Goal: Task Accomplishment & Management: Complete application form

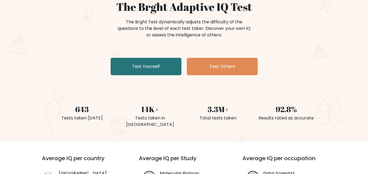
scroll to position [54, 0]
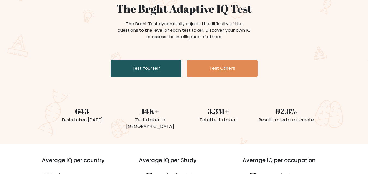
click at [153, 66] on link "Test Yourself" at bounding box center [145, 68] width 71 height 17
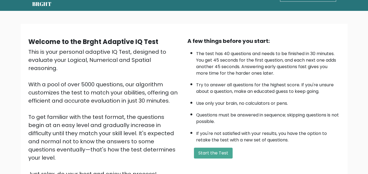
scroll to position [33, 0]
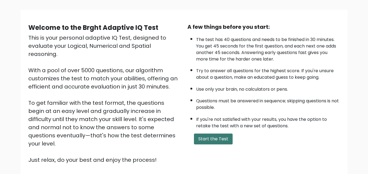
click at [212, 140] on button "Start the Test" at bounding box center [213, 139] width 39 height 11
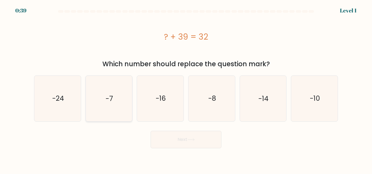
click at [118, 94] on icon "-7" at bounding box center [108, 98] width 45 height 45
click at [186, 89] on input "b. -7" at bounding box center [186, 87] width 0 height 1
radio input "true"
click at [172, 138] on button "Next" at bounding box center [185, 139] width 71 height 17
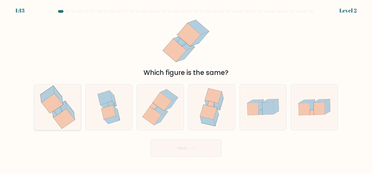
click at [59, 110] on icon at bounding box center [58, 112] width 8 height 8
click at [186, 89] on input "a." at bounding box center [186, 87] width 0 height 1
radio input "true"
click at [159, 146] on button "Next" at bounding box center [185, 148] width 71 height 17
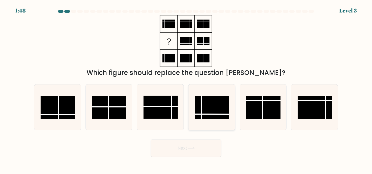
click at [218, 106] on rect at bounding box center [212, 108] width 34 height 23
click at [186, 89] on input "d." at bounding box center [186, 87] width 0 height 1
radio input "true"
click at [177, 155] on button "Next" at bounding box center [185, 148] width 71 height 17
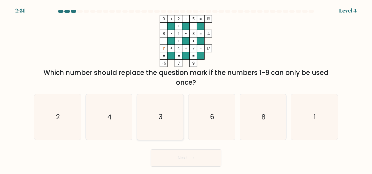
click at [165, 127] on icon "3" at bounding box center [159, 116] width 45 height 45
click at [186, 89] on input "c. 3" at bounding box center [186, 87] width 0 height 1
radio input "true"
click at [165, 127] on icon "3" at bounding box center [160, 117] width 45 height 45
click at [186, 89] on input "c. 3" at bounding box center [186, 87] width 0 height 1
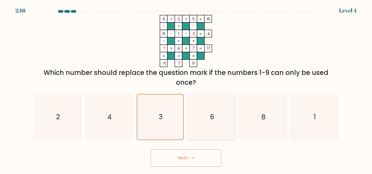
click at [195, 108] on icon "6" at bounding box center [211, 116] width 45 height 45
click at [186, 89] on input "d. 6" at bounding box center [186, 87] width 0 height 1
radio input "true"
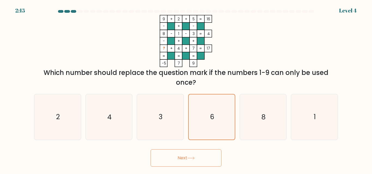
click at [185, 157] on button "Next" at bounding box center [185, 158] width 71 height 17
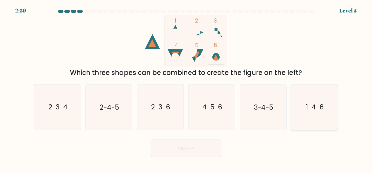
click at [324, 122] on icon "1-4-6" at bounding box center [313, 107] width 45 height 45
click at [186, 89] on input "f. 1-4-6" at bounding box center [186, 87] width 0 height 1
radio input "true"
click at [205, 154] on button "Next" at bounding box center [185, 148] width 71 height 17
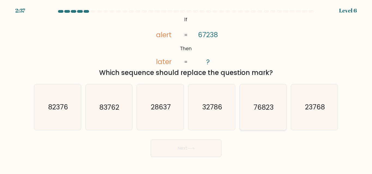
click at [245, 121] on icon "76823" at bounding box center [262, 107] width 45 height 45
click at [186, 89] on input "e. 76823" at bounding box center [186, 87] width 0 height 1
radio input "true"
click at [204, 154] on button "Next" at bounding box center [185, 148] width 71 height 17
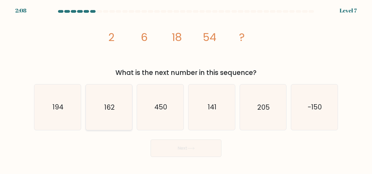
click at [116, 106] on icon "162" at bounding box center [108, 107] width 45 height 45
click at [186, 89] on input "b. 162" at bounding box center [186, 87] width 0 height 1
radio input "true"
click at [169, 150] on button "Next" at bounding box center [185, 148] width 71 height 17
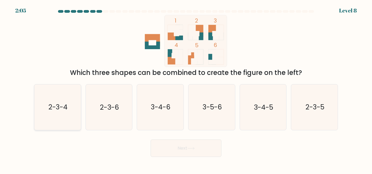
click at [76, 114] on icon "2-3-4" at bounding box center [57, 107] width 45 height 45
click at [186, 89] on input "a. 2-3-4" at bounding box center [186, 87] width 0 height 1
radio input "true"
click at [198, 142] on button "Next" at bounding box center [185, 148] width 71 height 17
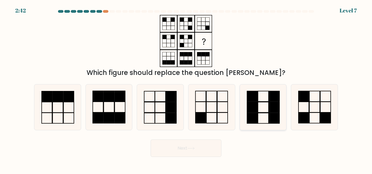
click at [267, 117] on icon at bounding box center [262, 107] width 45 height 45
click at [186, 89] on input "e." at bounding box center [186, 87] width 0 height 1
radio input "true"
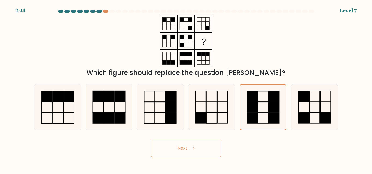
click at [200, 147] on button "Next" at bounding box center [185, 148] width 71 height 17
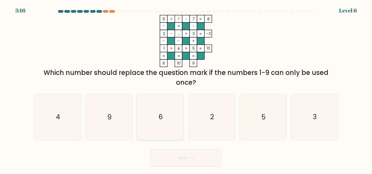
click at [164, 121] on icon "6" at bounding box center [159, 116] width 45 height 45
click at [186, 89] on input "c. 6" at bounding box center [186, 87] width 0 height 1
radio input "true"
click at [207, 156] on button "Next" at bounding box center [185, 158] width 71 height 17
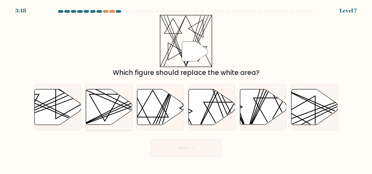
click at [110, 111] on line at bounding box center [123, 104] width 91 height 46
click at [186, 89] on input "b." at bounding box center [186, 87] width 0 height 1
radio input "true"
click at [263, 107] on icon at bounding box center [263, 108] width 47 height 36
click at [186, 89] on input "e." at bounding box center [186, 87] width 0 height 1
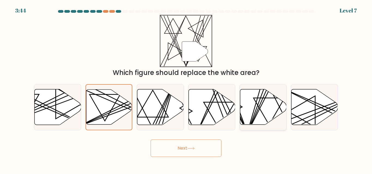
radio input "true"
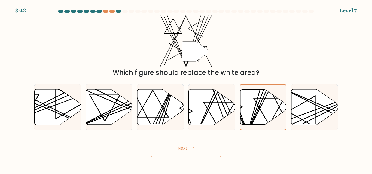
click at [199, 152] on button "Next" at bounding box center [185, 148] width 71 height 17
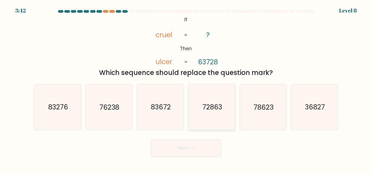
click at [199, 115] on icon "72863" at bounding box center [211, 107] width 45 height 45
click at [186, 89] on input "d. 72863" at bounding box center [186, 87] width 0 height 1
radio input "true"
click at [261, 110] on text "78623" at bounding box center [263, 108] width 20 height 10
click at [186, 89] on input "e. 78623" at bounding box center [186, 87] width 0 height 1
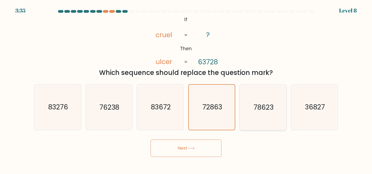
radio input "true"
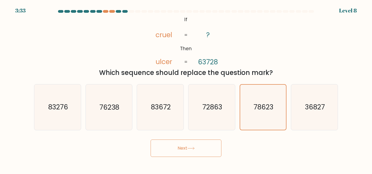
click at [206, 147] on button "Next" at bounding box center [185, 148] width 71 height 17
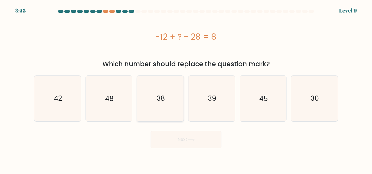
click at [169, 109] on icon "38" at bounding box center [159, 98] width 45 height 45
click at [186, 89] on input "c. 38" at bounding box center [186, 87] width 0 height 1
radio input "true"
click at [187, 142] on button "Next" at bounding box center [185, 139] width 71 height 17
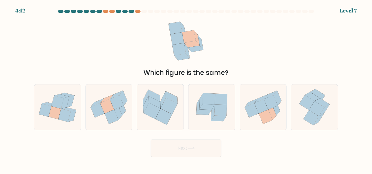
click at [287, 114] on div "e." at bounding box center [262, 107] width 51 height 46
click at [277, 114] on icon at bounding box center [276, 108] width 8 height 15
click at [186, 89] on input "e." at bounding box center [186, 87] width 0 height 1
radio input "true"
click at [199, 147] on button "Next" at bounding box center [185, 148] width 71 height 17
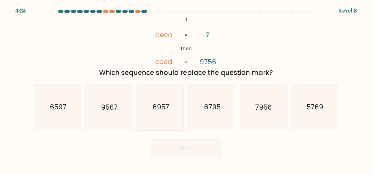
click at [172, 118] on icon "6957" at bounding box center [159, 107] width 45 height 45
click at [186, 89] on input "c. 6957" at bounding box center [186, 87] width 0 height 1
radio input "true"
click at [190, 153] on button "Next" at bounding box center [185, 148] width 71 height 17
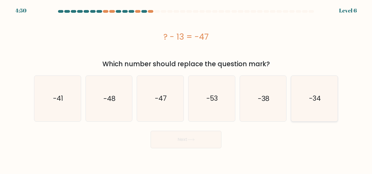
click at [333, 104] on icon "-34" at bounding box center [313, 98] width 45 height 45
click at [186, 89] on input "f. -34" at bounding box center [186, 87] width 0 height 1
radio input "true"
click at [203, 139] on button "Next" at bounding box center [185, 139] width 71 height 17
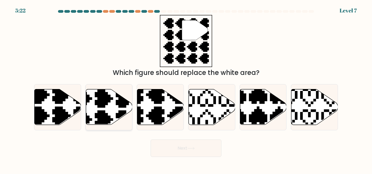
click at [110, 109] on icon at bounding box center [109, 108] width 47 height 36
click at [186, 89] on input "b." at bounding box center [186, 87] width 0 height 1
radio input "true"
click at [160, 105] on icon at bounding box center [160, 108] width 47 height 36
click at [186, 89] on input "c." at bounding box center [186, 87] width 0 height 1
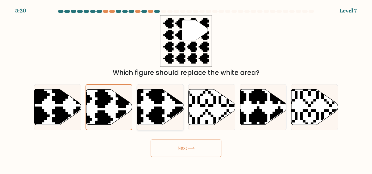
radio input "true"
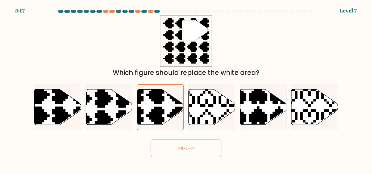
click at [188, 154] on button "Next" at bounding box center [185, 148] width 71 height 17
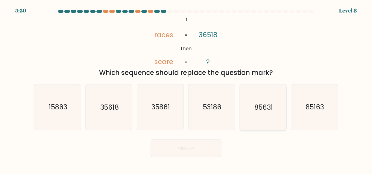
click at [270, 110] on text "85631" at bounding box center [263, 108] width 18 height 10
click at [186, 89] on input "e. 85631" at bounding box center [186, 87] width 0 height 1
radio input "true"
click at [194, 147] on icon at bounding box center [190, 148] width 7 height 3
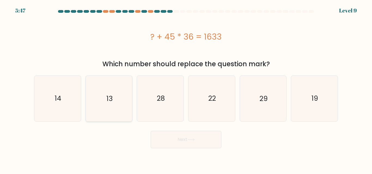
click at [106, 95] on text "13" at bounding box center [109, 99] width 6 height 10
click at [186, 89] on input "b. 13" at bounding box center [186, 87] width 0 height 1
radio input "true"
click at [175, 144] on button "Next" at bounding box center [185, 139] width 71 height 17
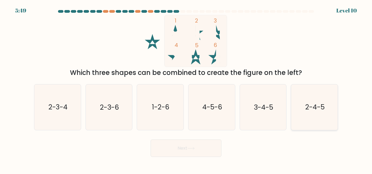
click at [314, 113] on icon "2-4-5" at bounding box center [313, 107] width 45 height 45
click at [186, 89] on input "f. 2-4-5" at bounding box center [186, 87] width 0 height 1
radio input "true"
click at [206, 146] on button "Next" at bounding box center [185, 148] width 71 height 17
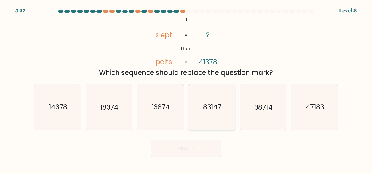
click at [208, 114] on icon "83147" at bounding box center [211, 107] width 45 height 45
click at [186, 89] on input "d. 83147" at bounding box center [186, 87] width 0 height 1
radio input "true"
click at [201, 150] on button "Next" at bounding box center [185, 148] width 71 height 17
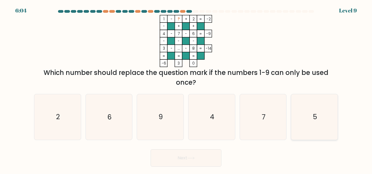
click at [323, 124] on icon "5" at bounding box center [313, 116] width 45 height 45
click at [186, 89] on input "f. 5" at bounding box center [186, 87] width 0 height 1
radio input "true"
click at [192, 159] on icon at bounding box center [190, 158] width 7 height 3
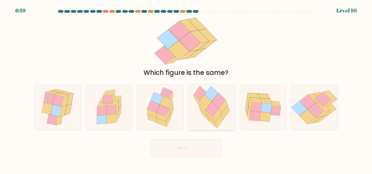
click at [217, 110] on icon at bounding box center [212, 109] width 14 height 15
click at [186, 89] on input "d." at bounding box center [186, 87] width 0 height 1
radio input "true"
click at [199, 147] on button "Next" at bounding box center [185, 148] width 71 height 17
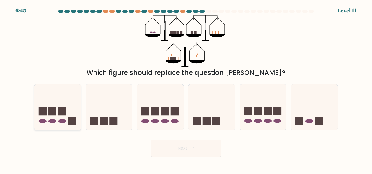
click at [57, 119] on icon at bounding box center [57, 107] width 47 height 38
click at [186, 89] on input "a." at bounding box center [186, 87] width 0 height 1
radio input "true"
click at [250, 117] on icon at bounding box center [263, 107] width 47 height 38
click at [186, 89] on input "e." at bounding box center [186, 87] width 0 height 1
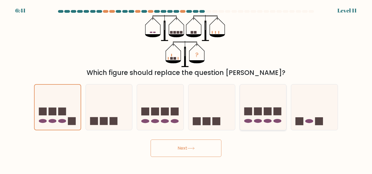
radio input "true"
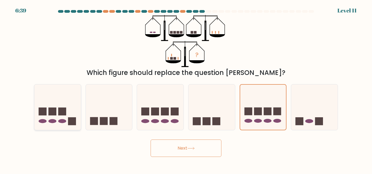
click at [70, 110] on icon at bounding box center [57, 107] width 47 height 38
click at [186, 89] on input "a." at bounding box center [186, 87] width 0 height 1
radio input "true"
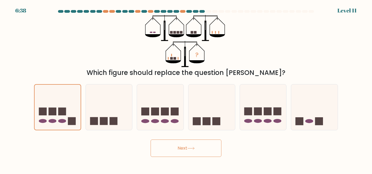
click at [187, 148] on button "Next" at bounding box center [185, 148] width 71 height 17
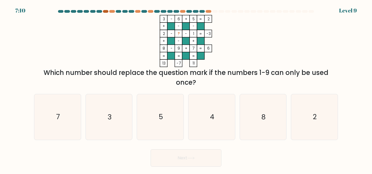
click at [106, 11] on div at bounding box center [105, 11] width 5 height 3
click at [106, 126] on icon "3" at bounding box center [108, 116] width 45 height 45
click at [186, 89] on input "b. 3" at bounding box center [186, 87] width 0 height 1
radio input "true"
click at [180, 157] on button "Next" at bounding box center [185, 158] width 71 height 17
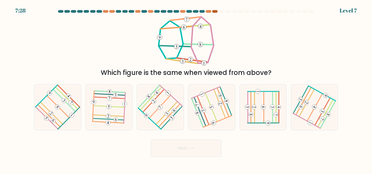
click at [214, 11] on div at bounding box center [214, 11] width 5 height 3
click at [165, 101] on 485 at bounding box center [159, 106] width 21 height 23
click at [186, 89] on input "c." at bounding box center [186, 87] width 0 height 1
radio input "true"
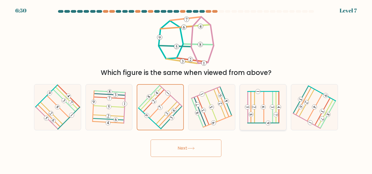
click at [260, 108] on icon at bounding box center [263, 107] width 36 height 36
click at [186, 89] on input "e." at bounding box center [186, 87] width 0 height 1
radio input "true"
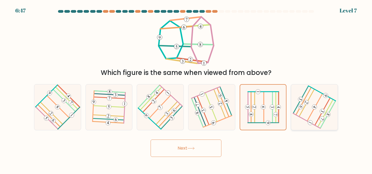
click at [332, 112] on icon at bounding box center [314, 107] width 36 height 36
click at [186, 89] on input "f." at bounding box center [186, 87] width 0 height 1
radio input "true"
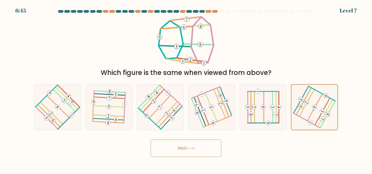
click at [208, 147] on button "Next" at bounding box center [185, 148] width 71 height 17
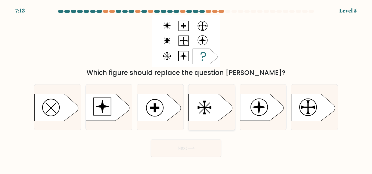
click at [207, 107] on rect at bounding box center [204, 107] width 12 height 1
click at [186, 89] on input "d." at bounding box center [186, 87] width 0 height 1
radio input "true"
click at [201, 144] on button "Next" at bounding box center [185, 148] width 71 height 17
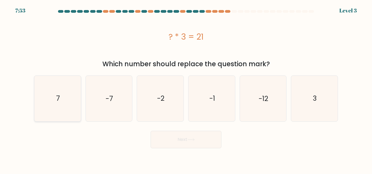
click at [66, 111] on icon "7" at bounding box center [57, 98] width 45 height 45
click at [186, 89] on input "a. 7" at bounding box center [186, 87] width 0 height 1
radio input "true"
click at [198, 144] on button "Next" at bounding box center [185, 139] width 71 height 17
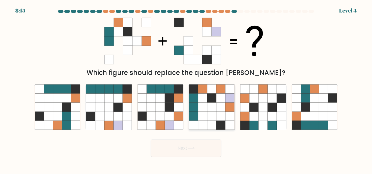
click at [213, 109] on icon at bounding box center [211, 107] width 9 height 9
click at [186, 89] on input "d." at bounding box center [186, 87] width 0 height 1
radio input "true"
click at [202, 150] on button "Next" at bounding box center [185, 148] width 71 height 17
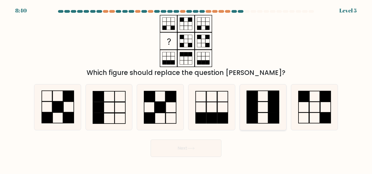
click at [275, 112] on rect at bounding box center [273, 107] width 10 height 11
click at [186, 89] on input "e." at bounding box center [186, 87] width 0 height 1
radio input "true"
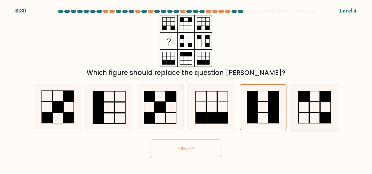
click at [304, 108] on icon at bounding box center [313, 107] width 45 height 45
click at [186, 89] on input "f." at bounding box center [186, 87] width 0 height 1
radio input "true"
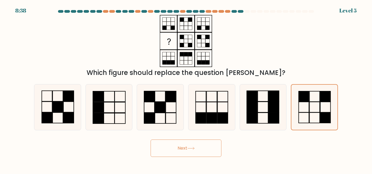
click at [207, 149] on button "Next" at bounding box center [185, 148] width 71 height 17
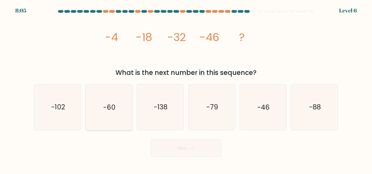
click at [118, 98] on icon "-60" at bounding box center [108, 107] width 45 height 45
click at [186, 89] on input "b. -60" at bounding box center [186, 87] width 0 height 1
radio input "true"
click at [196, 153] on button "Next" at bounding box center [185, 148] width 71 height 17
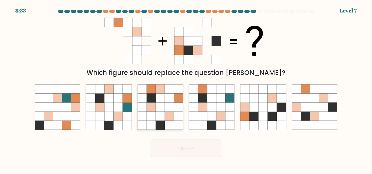
click at [165, 113] on icon at bounding box center [160, 116] width 9 height 9
click at [186, 89] on input "c." at bounding box center [186, 87] width 0 height 1
radio input "true"
click at [192, 146] on button "Next" at bounding box center [185, 148] width 71 height 17
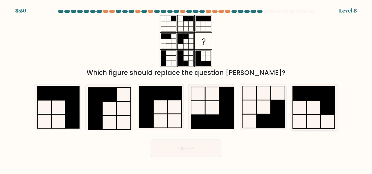
click at [316, 125] on icon at bounding box center [313, 107] width 45 height 45
click at [186, 89] on input "f." at bounding box center [186, 87] width 0 height 1
radio input "true"
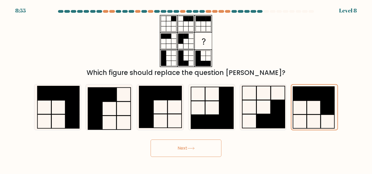
click at [195, 147] on icon at bounding box center [190, 148] width 7 height 3
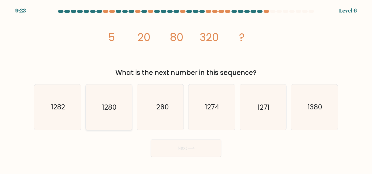
click at [118, 113] on icon "1280" at bounding box center [108, 107] width 45 height 45
click at [186, 89] on input "b. 1280" at bounding box center [186, 87] width 0 height 1
radio input "true"
click at [181, 156] on button "Next" at bounding box center [185, 148] width 71 height 17
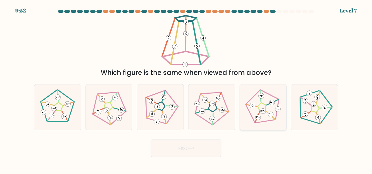
click at [262, 101] on icon at bounding box center [263, 107] width 36 height 36
click at [186, 89] on input "e." at bounding box center [186, 87] width 0 height 1
radio input "true"
click at [202, 150] on button "Next" at bounding box center [185, 148] width 71 height 17
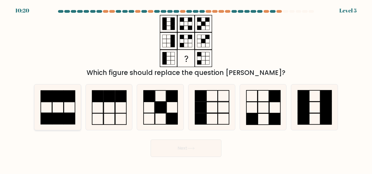
click at [61, 113] on icon at bounding box center [57, 107] width 45 height 45
click at [186, 89] on input "a." at bounding box center [186, 87] width 0 height 1
radio input "true"
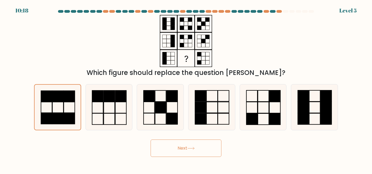
click at [186, 145] on button "Next" at bounding box center [185, 148] width 71 height 17
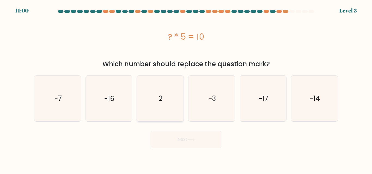
click at [172, 116] on icon "2" at bounding box center [159, 98] width 45 height 45
click at [186, 89] on input "c. 2" at bounding box center [186, 87] width 0 height 1
radio input "true"
click at [181, 140] on button "Next" at bounding box center [185, 139] width 71 height 17
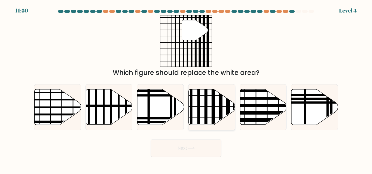
click at [213, 91] on line at bounding box center [213, 127] width 0 height 94
click at [186, 89] on input "d." at bounding box center [186, 87] width 0 height 1
radio input "true"
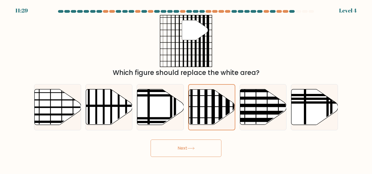
click at [195, 147] on button "Next" at bounding box center [185, 148] width 71 height 17
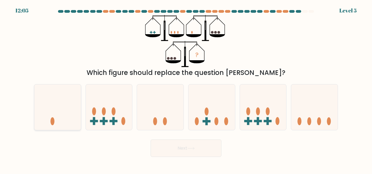
click at [56, 114] on icon at bounding box center [57, 107] width 47 height 38
click at [186, 89] on input "a." at bounding box center [186, 87] width 0 height 1
radio input "true"
click at [182, 148] on button "Next" at bounding box center [185, 148] width 71 height 17
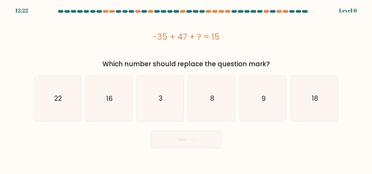
click at [177, 125] on form "a. 3" at bounding box center [186, 79] width 372 height 138
click at [172, 114] on icon "3" at bounding box center [159, 98] width 45 height 45
click at [186, 89] on input "c. 3" at bounding box center [186, 87] width 0 height 1
radio input "true"
click at [186, 147] on button "Next" at bounding box center [185, 139] width 71 height 17
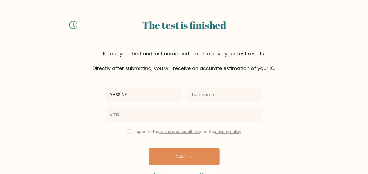
type input "YASSINE"
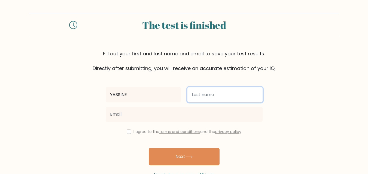
click at [211, 97] on input "text" at bounding box center [224, 94] width 75 height 15
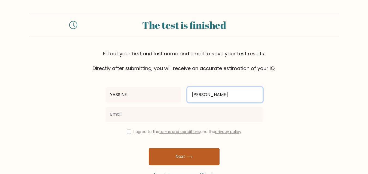
type input "MOHAMED"
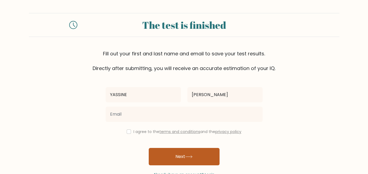
click at [185, 157] on button "Next" at bounding box center [184, 156] width 71 height 17
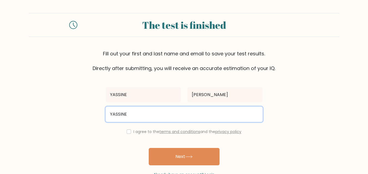
type input "yassinemohamedyassine25@gmail.com"
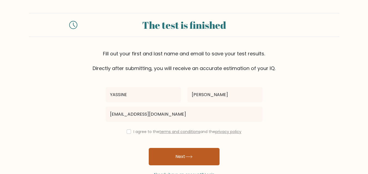
click at [190, 157] on icon at bounding box center [188, 157] width 7 height 2
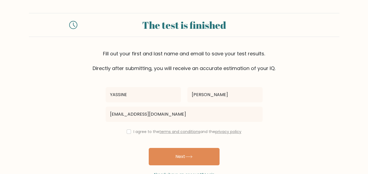
click at [171, 129] on link "terms and conditions" at bounding box center [179, 131] width 41 height 5
click at [131, 131] on div "I agree to the terms and conditions and the privacy policy" at bounding box center [183, 132] width 163 height 7
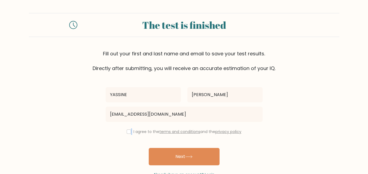
click at [131, 131] on div "I agree to the terms and conditions and the privacy policy" at bounding box center [183, 132] width 163 height 7
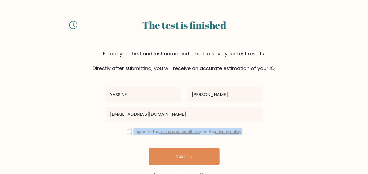
click at [131, 131] on div "I agree to the terms and conditions and the privacy policy" at bounding box center [183, 132] width 163 height 7
copy div "I agree to the terms and conditions and the privacy policy Next"
click at [111, 137] on div "YASSINE MOHAMED yassinemohamedyassine25@gmail.com I agree to the terms and cond…" at bounding box center [183, 125] width 163 height 106
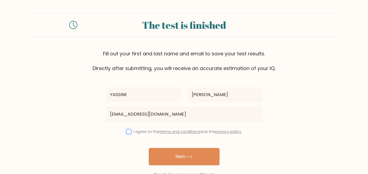
click at [127, 131] on input "checkbox" at bounding box center [129, 132] width 4 height 4
checkbox input "true"
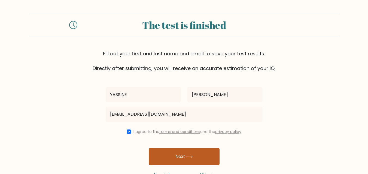
click at [186, 156] on button "Next" at bounding box center [184, 156] width 71 height 17
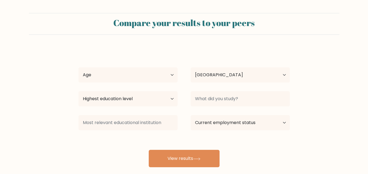
select select "TN"
click at [171, 74] on select "Age Under 18 years old 18-24 years old 25-34 years old 35-44 years old 45-54 ye…" at bounding box center [127, 74] width 99 height 15
select select "min_18"
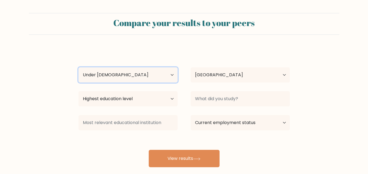
click at [78, 67] on select "Age Under 18 years old 18-24 years old 25-34 years old 35-44 years old 45-54 ye…" at bounding box center [127, 74] width 99 height 15
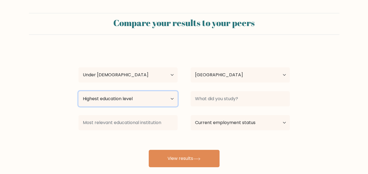
click at [169, 100] on select "Highest education level No schooling Primary Lower Secondary Upper Secondary Oc…" at bounding box center [127, 98] width 99 height 15
select select "lower_secondary"
click at [78, 91] on select "Highest education level No schooling Primary Lower Secondary Upper Secondary Oc…" at bounding box center [127, 98] width 99 height 15
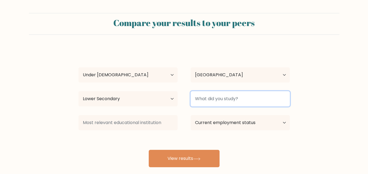
click at [214, 100] on input at bounding box center [239, 98] width 99 height 15
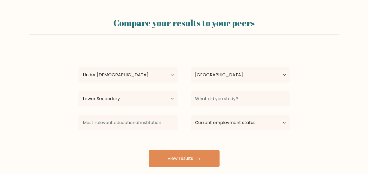
click at [300, 77] on form "Compare your results to your peers YASSINE MOHAMED Age Under 18 years old 18-24…" at bounding box center [184, 90] width 368 height 155
click at [280, 122] on select "Current employment status Employed Student Retired Other / prefer not to answer" at bounding box center [239, 122] width 99 height 15
select select "student"
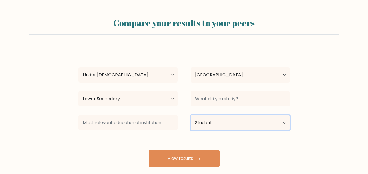
click at [190, 115] on select "Current employment status Employed Student Retired Other / prefer not to answer" at bounding box center [239, 122] width 99 height 15
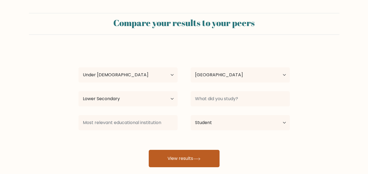
click at [176, 153] on button "View results" at bounding box center [184, 158] width 71 height 17
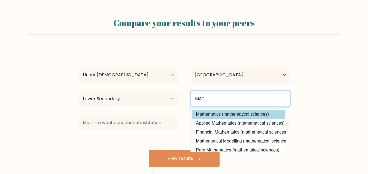
type input "MAT"
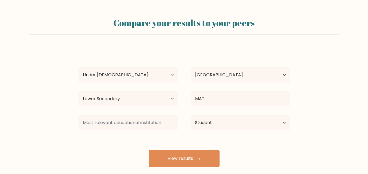
click at [214, 114] on div "YASSINE MOHAMED Age Under 18 years old 18-24 years old 25-34 years old 35-44 ye…" at bounding box center [184, 108] width 218 height 120
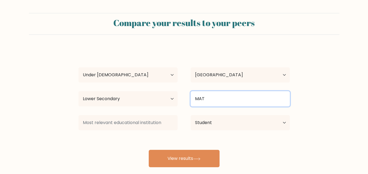
click at [214, 98] on input "MAT" at bounding box center [239, 98] width 99 height 15
click at [212, 99] on input "MAT" at bounding box center [239, 98] width 99 height 15
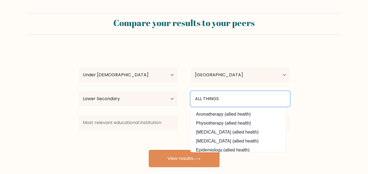
type input "ALL THINGS"
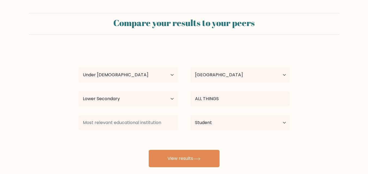
click at [136, 150] on div "YASSINE MOHAMED Age Under 18 years old 18-24 years old 25-34 years old 35-44 ye…" at bounding box center [184, 108] width 218 height 120
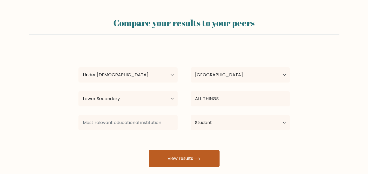
click at [164, 157] on button "View results" at bounding box center [184, 158] width 71 height 17
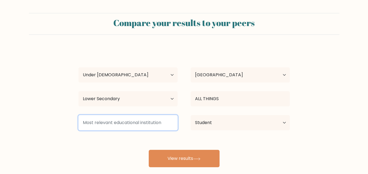
click at [126, 125] on input at bounding box center [127, 122] width 99 height 15
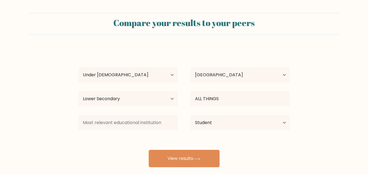
click at [23, 152] on form "Compare your results to your peers YASSINE MOHAMED Age Under 18 years old 18-24…" at bounding box center [184, 90] width 368 height 155
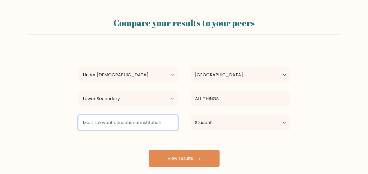
click at [82, 123] on input at bounding box center [127, 122] width 99 height 15
drag, startPoint x: 82, startPoint y: 123, endPoint x: 110, endPoint y: 120, distance: 27.6
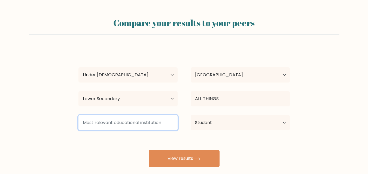
drag, startPoint x: 110, startPoint y: 120, endPoint x: 103, endPoint y: 123, distance: 7.8
click at [103, 123] on input at bounding box center [127, 122] width 99 height 15
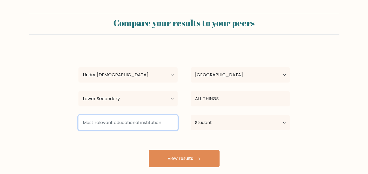
click at [103, 123] on input at bounding box center [127, 122] width 99 height 15
type input "I"
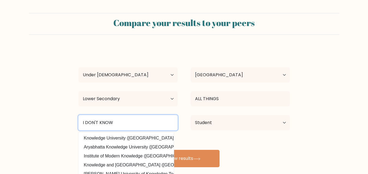
type input "I DON'T KNOW"
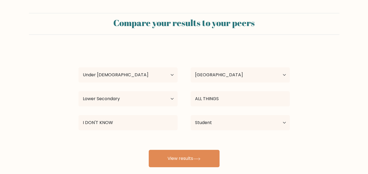
click at [333, 100] on form "Compare your results to your peers YASSINE MOHAMED Age Under 18 years old 18-24…" at bounding box center [184, 90] width 368 height 155
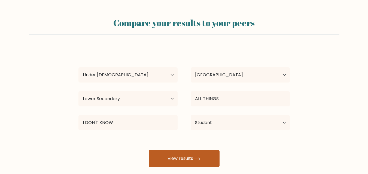
click at [208, 156] on button "View results" at bounding box center [184, 158] width 71 height 17
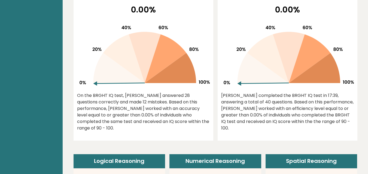
scroll to position [242, 0]
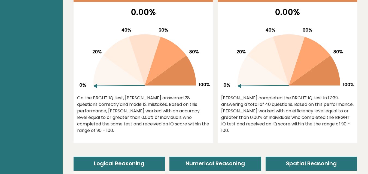
click at [298, 99] on div "[PERSON_NAME] completed the BRGHT IQ test in 17:39, answering a total of 40 que…" at bounding box center [287, 114] width 132 height 39
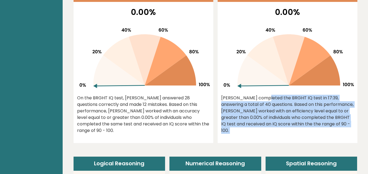
click at [298, 99] on div "[PERSON_NAME] completed the BRGHT IQ test in 17:39, answering a total of 40 que…" at bounding box center [287, 114] width 132 height 39
copy div "[PERSON_NAME] completed the BRGHT IQ test in 17:39, answering a total of 40 que…"
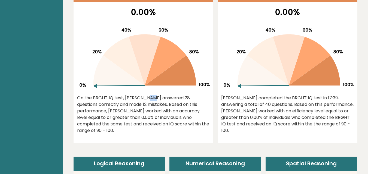
drag, startPoint x: 110, startPoint y: 94, endPoint x: 113, endPoint y: 98, distance: 5.9
click at [113, 98] on div "0.00% On the BRGHT IQ test, [PERSON_NAME] answered 28 questions correctly and m…" at bounding box center [143, 74] width 140 height 137
click at [113, 98] on div "On the BRGHT IQ test, [PERSON_NAME] answered 28 questions correctly and made 12…" at bounding box center [143, 114] width 132 height 39
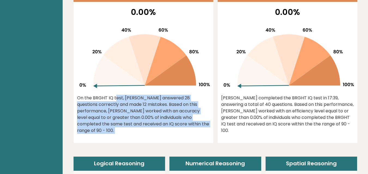
click at [113, 98] on div "On the BRGHT IQ test, [PERSON_NAME] answered 28 questions correctly and made 12…" at bounding box center [143, 114] width 132 height 39
copy div "On the BRGHT IQ test, [PERSON_NAME] answered 28 questions correctly and made 12…"
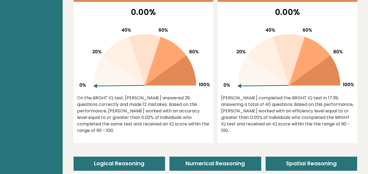
click at [257, 127] on div "[PERSON_NAME] completed the BRGHT IQ test in 17:39, answering a total of 40 que…" at bounding box center [287, 114] width 132 height 39
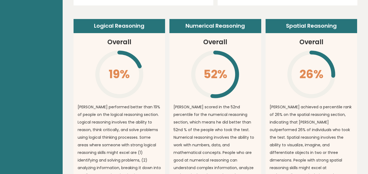
scroll to position [377, 0]
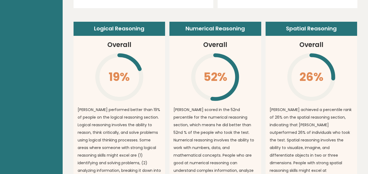
click at [213, 25] on header "Numerical Reasoning" at bounding box center [215, 29] width 92 height 14
copy article "Numerical Reasoning"
click at [157, 67] on article "Logical Reasoning Overall 19% \ [PERSON_NAME] performed better than 19% of peop…" at bounding box center [119, 118] width 92 height 192
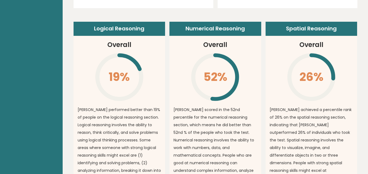
click at [311, 25] on header "Spatial Reasoning" at bounding box center [311, 29] width 92 height 14
copy article "Spatial Reasoning"
click at [196, 110] on p "[PERSON_NAME] scored in the 52nd percentile for the numerical reasoning section…" at bounding box center [215, 148] width 84 height 84
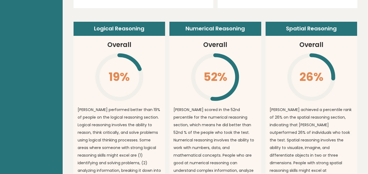
click at [196, 110] on p "[PERSON_NAME] scored in the 52nd percentile for the numerical reasoning section…" at bounding box center [215, 148] width 84 height 84
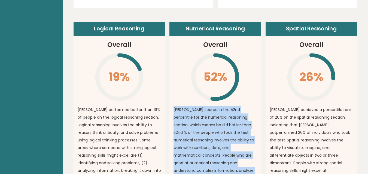
click at [196, 110] on p "[PERSON_NAME] scored in the 52nd percentile for the numerical reasoning section…" at bounding box center [215, 148] width 84 height 84
copy div "[PERSON_NAME] scored in the 52nd percentile for the numerical reasoning section…"
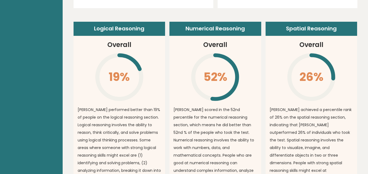
click at [131, 109] on p "[PERSON_NAME] performed better than 19% of people on the logical reasoning sect…" at bounding box center [120, 151] width 84 height 91
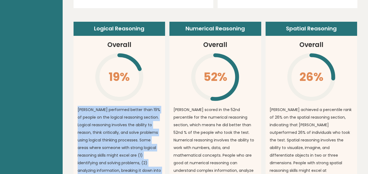
click at [131, 109] on p "[PERSON_NAME] performed better than 19% of people on the logical reasoning sect…" at bounding box center [120, 151] width 84 height 91
copy div "[PERSON_NAME] performed better than 19% of people on the logical reasoning sect…"
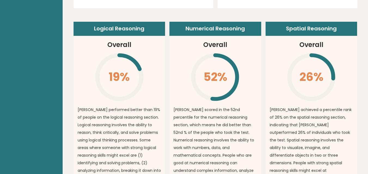
click at [311, 112] on p "[PERSON_NAME] achieved a percentile rank of 26% on the spatial reasoning sectio…" at bounding box center [311, 155] width 84 height 99
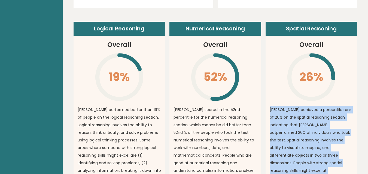
click at [311, 112] on p "[PERSON_NAME] achieved a percentile rank of 26% on the spatial reasoning sectio…" at bounding box center [311, 155] width 84 height 99
copy div "[PERSON_NAME] achieved a percentile rank of 26% on the spatial reasoning sectio…"
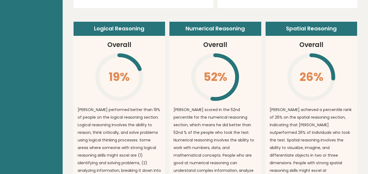
click at [312, 82] on icon "\" at bounding box center [311, 78] width 50 height 50
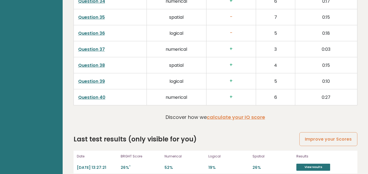
scroll to position [531, 0]
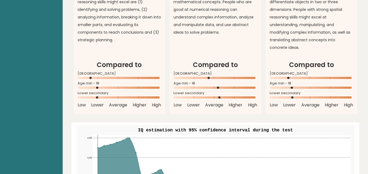
drag, startPoint x: 219, startPoint y: 90, endPoint x: 209, endPoint y: 89, distance: 10.7
click at [209, 97] on icon at bounding box center [215, 98] width 84 height 2
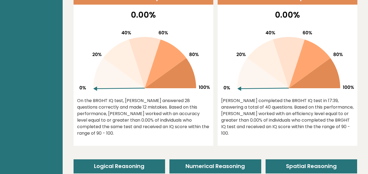
scroll to position [0, 0]
